Goal: Information Seeking & Learning: Find specific fact

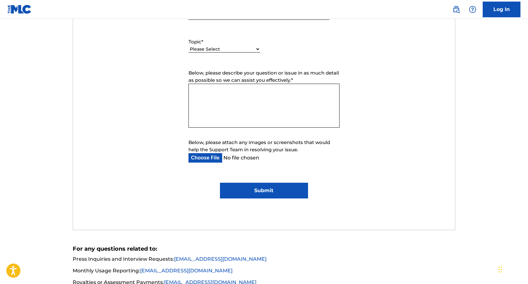
scroll to position [322, 0]
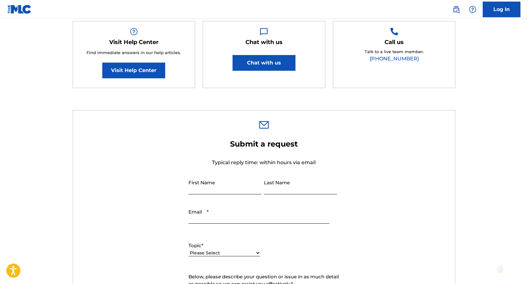
scroll to position [220, 0]
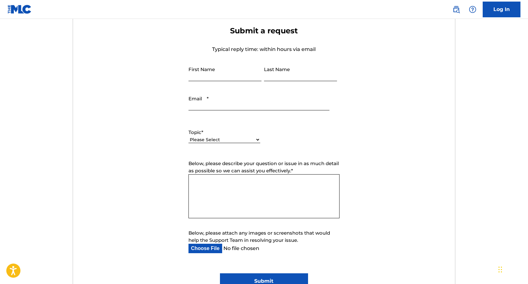
click at [197, 78] on input "First Name" at bounding box center [225, 72] width 73 height 18
type input "Dylan"
click at [288, 80] on input "Last Name" at bounding box center [300, 72] width 73 height 18
type input "Guedj"
click at [225, 107] on input "Email *" at bounding box center [259, 102] width 141 height 18
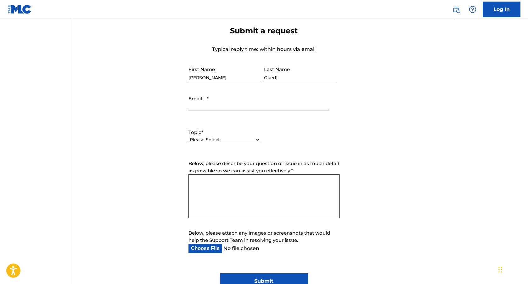
type input "dy@orpheo-music.com"
click at [199, 139] on select "Please Select I need help with my account I need help with managing my catalog …" at bounding box center [225, 140] width 72 height 7
select select "I need help with my account"
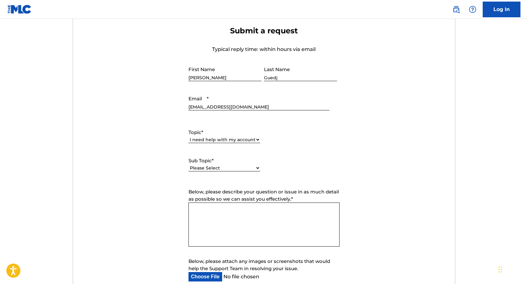
click at [220, 198] on span "Below, please describe your question or issue in as much detail as possible so …" at bounding box center [264, 195] width 151 height 13
click at [220, 203] on textarea "Below, please describe your question or issue in as much detail as possible so …" at bounding box center [264, 225] width 151 height 44
click at [215, 165] on select "Please Select I need help with my user account I can't log in to my user accoun…" at bounding box center [225, 168] width 72 height 7
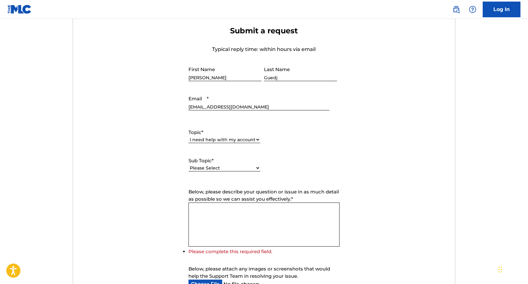
select select "I was not verified as a user"
click at [218, 215] on textarea "Below, please describe your question or issue in as much detail as possible so …" at bounding box center [264, 225] width 151 height 44
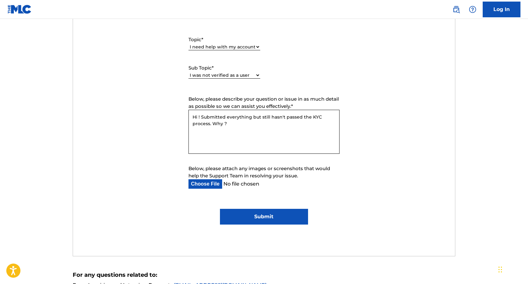
type textarea "Hi ! Submitted everything but still hasn't passed the KYC process. Why ?"
click at [259, 219] on input "Submit" at bounding box center [264, 217] width 88 height 16
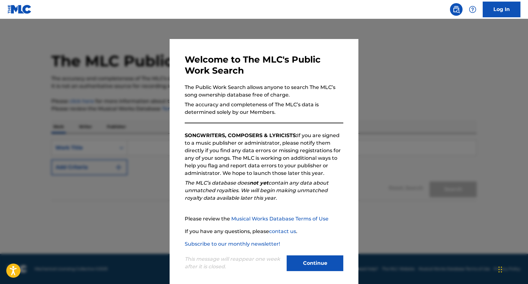
click at [296, 263] on button "Continue" at bounding box center [315, 264] width 57 height 16
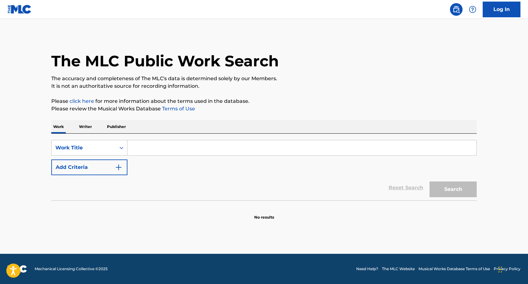
click at [151, 147] on input "Search Form" at bounding box center [302, 147] width 349 height 15
type input "white ferrari"
click at [445, 193] on button "Search" at bounding box center [453, 190] width 47 height 16
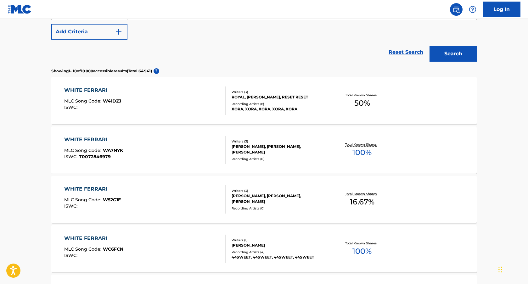
scroll to position [162, 0]
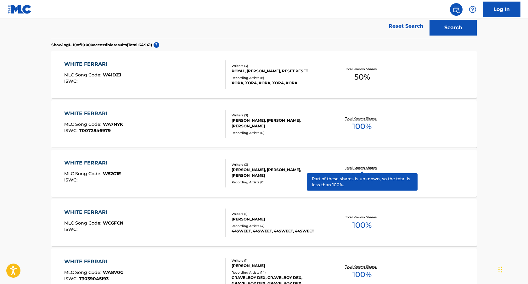
click at [369, 169] on p "Total Known Shares:" at bounding box center [362, 168] width 34 height 5
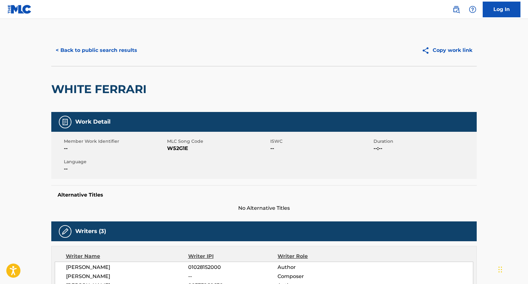
scroll to position [178, 0]
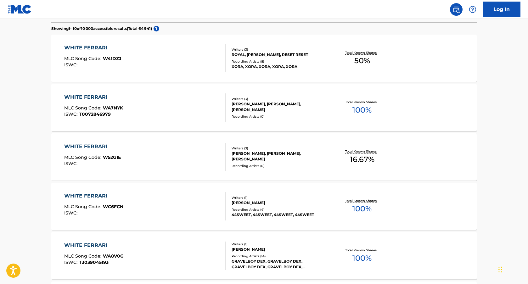
click at [359, 162] on span "16.67 %" at bounding box center [362, 159] width 25 height 11
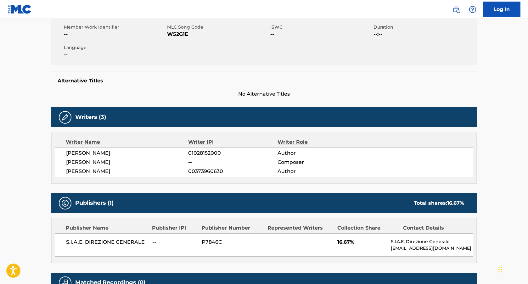
scroll to position [182, 0]
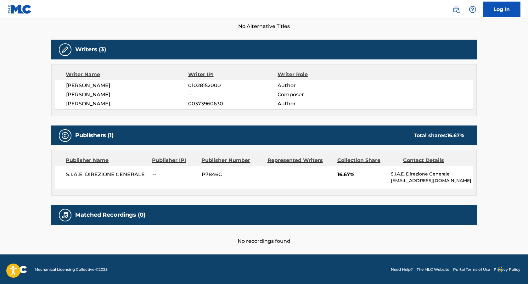
click at [354, 162] on div "Collection Share" at bounding box center [368, 161] width 61 height 8
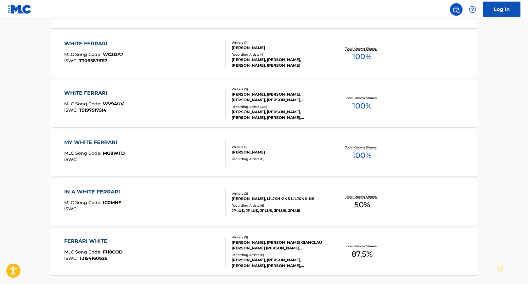
scroll to position [430, 0]
click at [346, 109] on div "Total Known Shares: 100 %" at bounding box center [362, 103] width 71 height 19
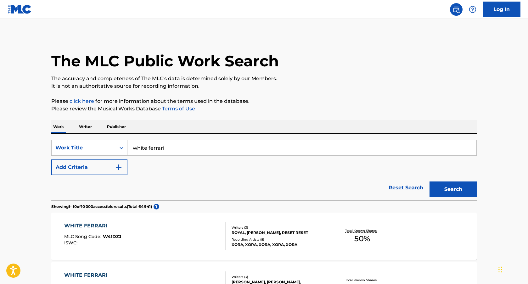
click at [170, 146] on input "white ferrari" at bounding box center [302, 147] width 349 height 15
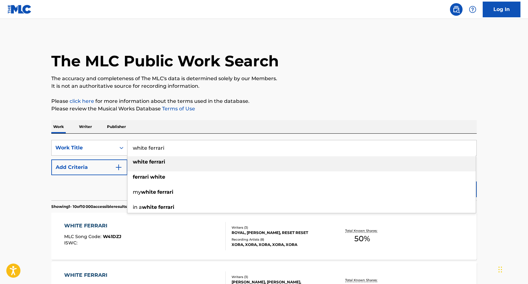
click at [88, 128] on p "Writer" at bounding box center [85, 126] width 17 height 13
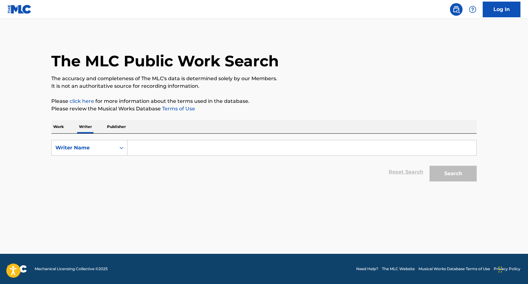
click at [164, 148] on input "Search Form" at bounding box center [302, 147] width 349 height 15
type input "daniel guedj"
click at [430, 166] on button "Search" at bounding box center [453, 174] width 47 height 16
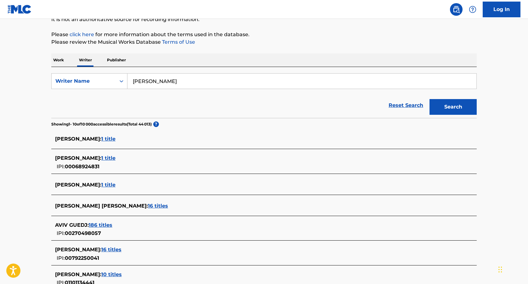
scroll to position [69, 0]
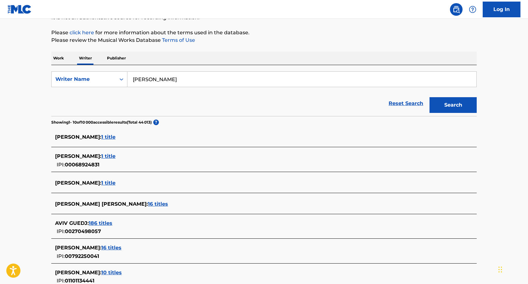
click at [106, 156] on span "1 title" at bounding box center [108, 156] width 14 height 6
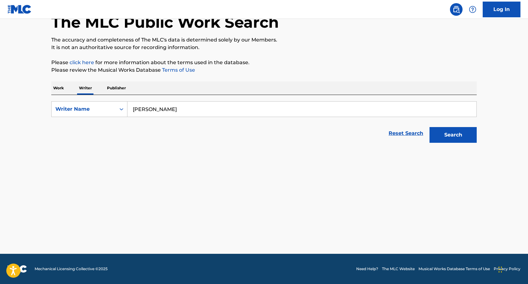
scroll to position [39, 0]
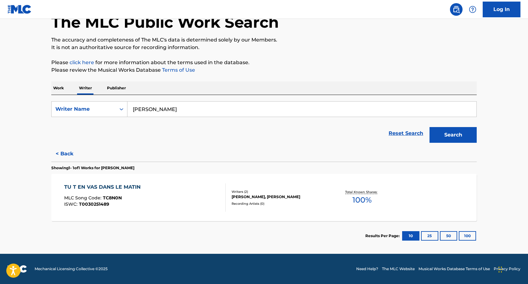
click at [247, 204] on div "Recording Artists ( 0 )" at bounding box center [279, 204] width 95 height 5
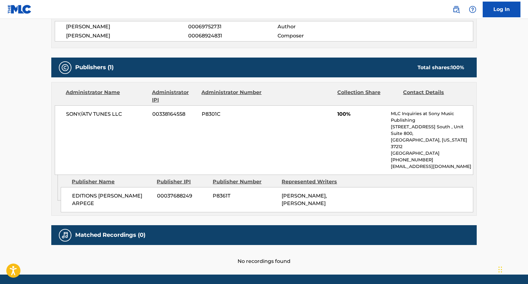
scroll to position [276, 0]
